Goal: Task Accomplishment & Management: Complete application form

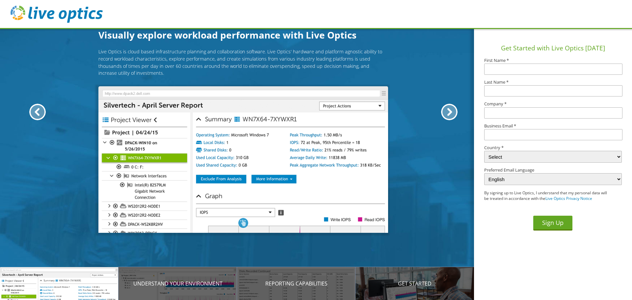
click at [531, 65] on input "text" at bounding box center [553, 68] width 138 height 11
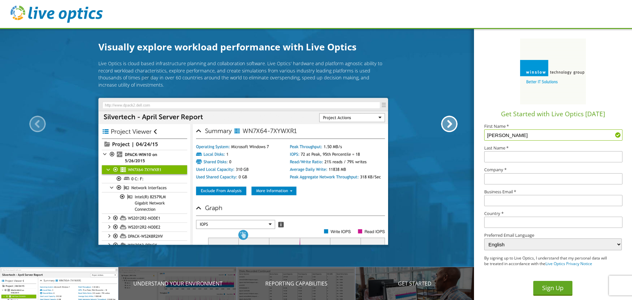
type input "[PERSON_NAME]"
type input "Holden"
type input "City of [GEOGRAPHIC_DATA]"
type input "[EMAIL_ADDRESS][DOMAIN_NAME]"
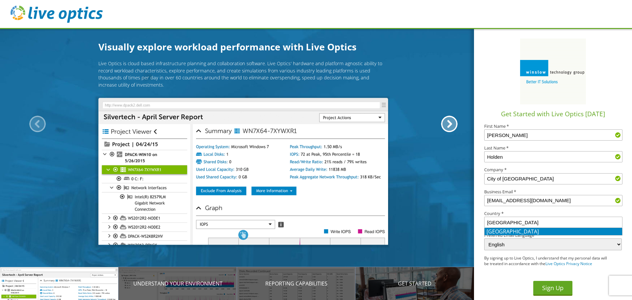
type input "[GEOGRAPHIC_DATA]"
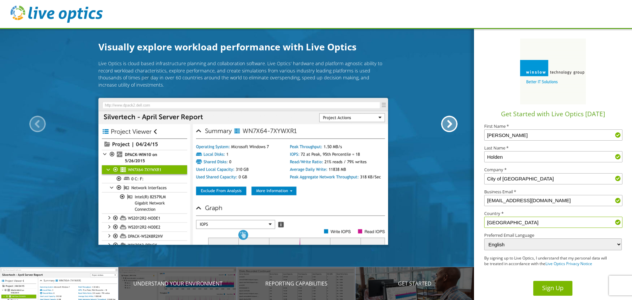
click at [553, 289] on button "Sign Up" at bounding box center [552, 288] width 39 height 15
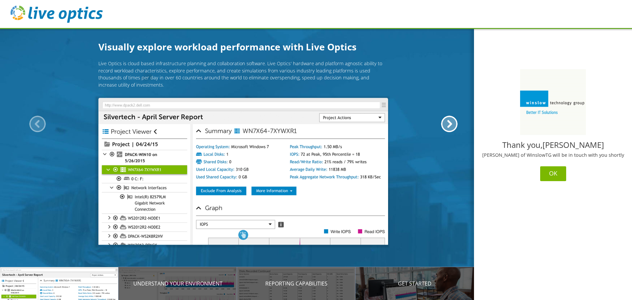
click at [556, 176] on button "OK" at bounding box center [553, 173] width 26 height 15
